Goal: Transaction & Acquisition: Purchase product/service

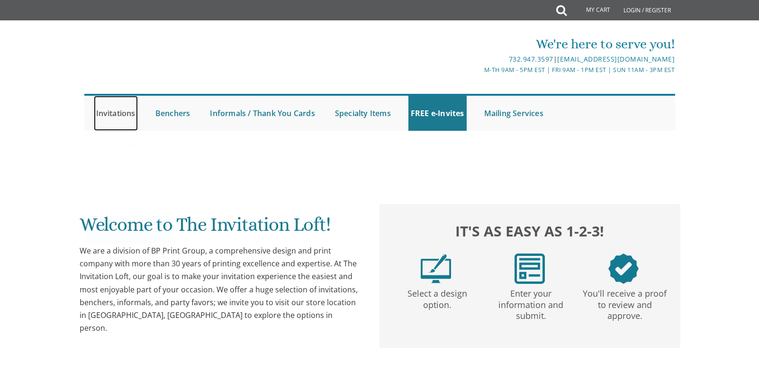
click at [121, 109] on link "Invitations" at bounding box center [116, 113] width 44 height 35
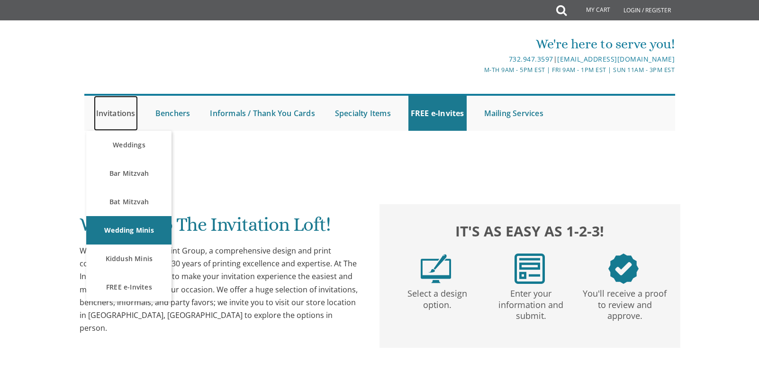
scroll to position [3, 0]
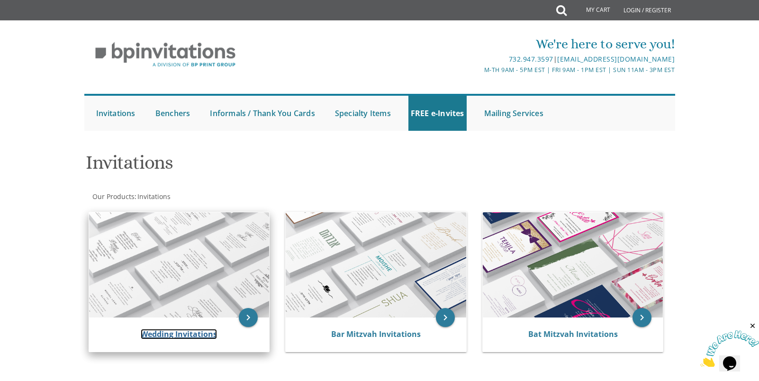
click at [191, 333] on link "Wedding Invitations" at bounding box center [179, 334] width 76 height 10
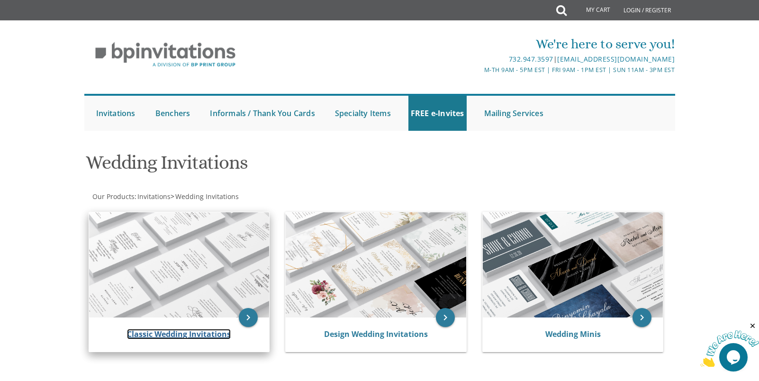
click at [192, 337] on link "Classic Wedding Invitations" at bounding box center [179, 334] width 104 height 10
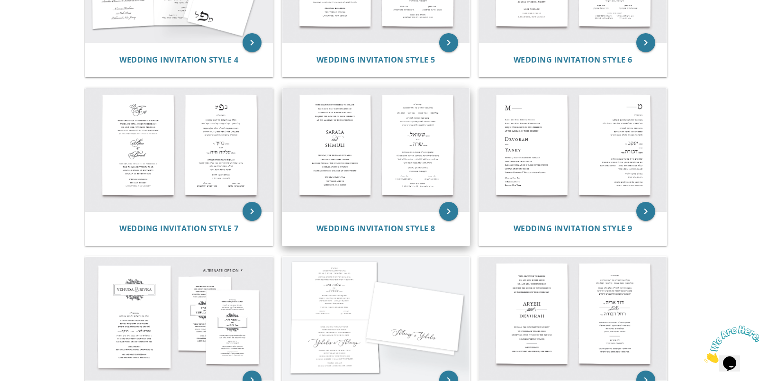
scroll to position [469, 0]
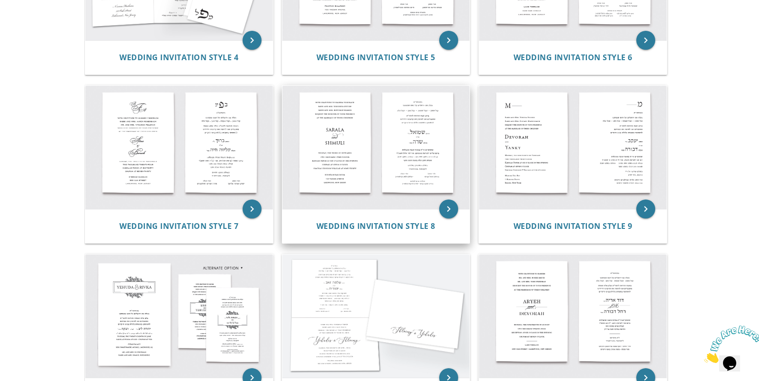
click at [350, 149] on img at bounding box center [376, 147] width 188 height 123
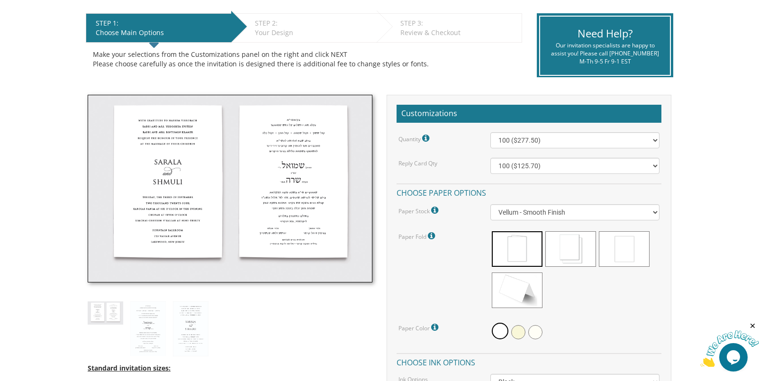
click at [152, 221] on img at bounding box center [230, 189] width 285 height 188
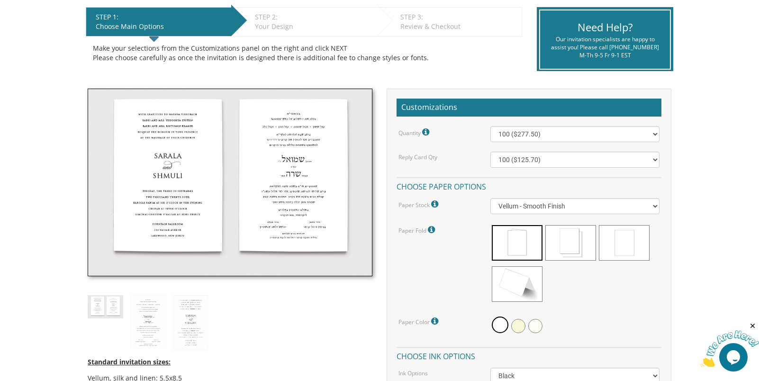
scroll to position [330, 0]
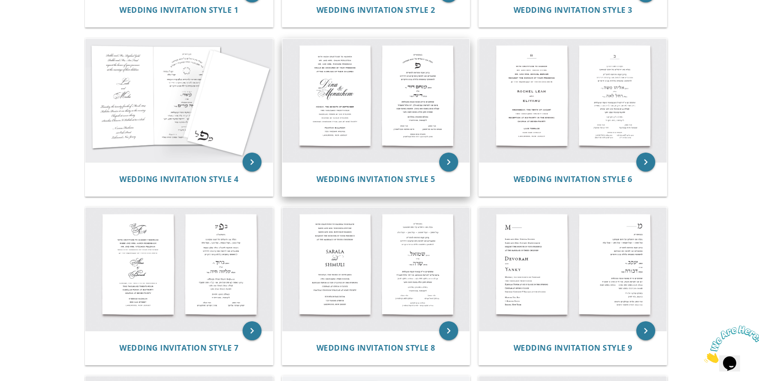
scroll to position [347, 0]
